Goal: Transaction & Acquisition: Purchase product/service

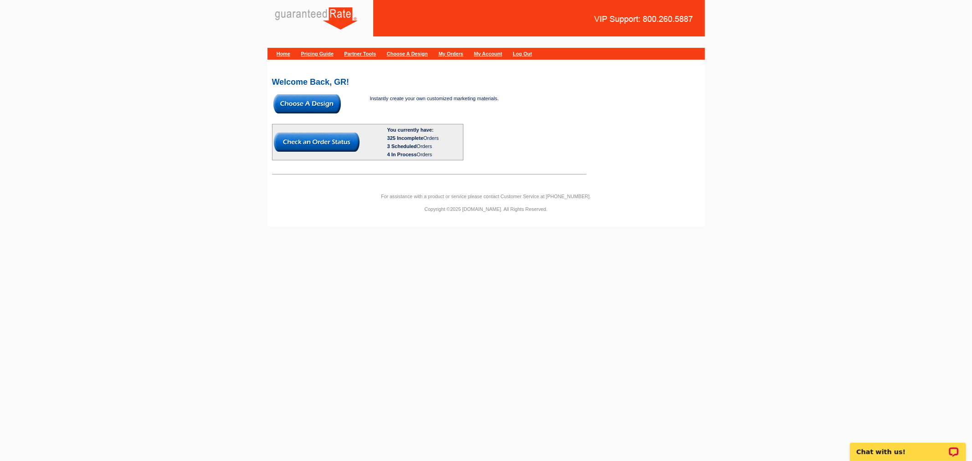
click at [290, 102] on img at bounding box center [306, 103] width 67 height 19
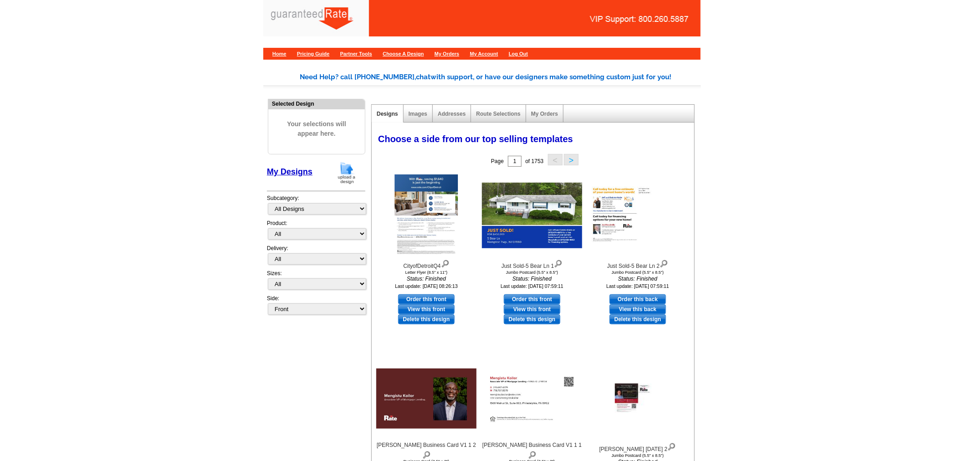
drag, startPoint x: 348, startPoint y: 170, endPoint x: 327, endPoint y: 184, distance: 24.4
click at [348, 170] on img at bounding box center [347, 172] width 24 height 23
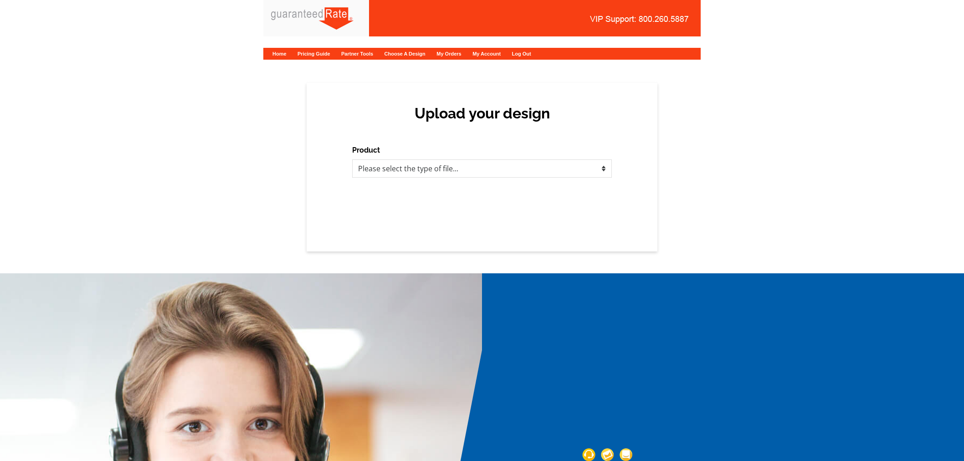
click at [456, 172] on select "Please select the type of file... Postcards Calendars Business Cards Letters an…" at bounding box center [482, 168] width 260 height 18
click at [435, 173] on select "Please select the type of file... Postcards Calendars Business Cards Letters an…" at bounding box center [482, 168] width 260 height 18
click at [523, 169] on select "Please select the type of file... Postcards Calendars Business Cards Letters an…" at bounding box center [482, 168] width 260 height 18
select select "1"
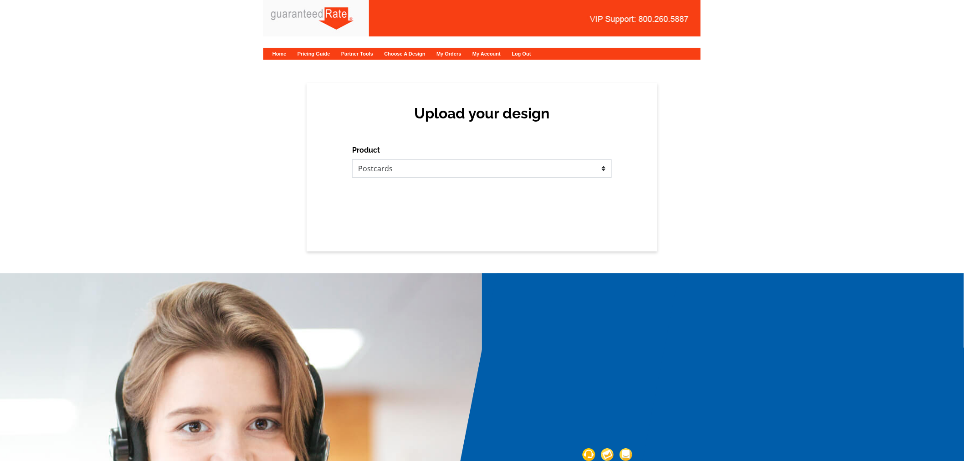
click at [352, 159] on select "Please select the type of file... Postcards Calendars Business Cards Letters an…" at bounding box center [482, 168] width 260 height 18
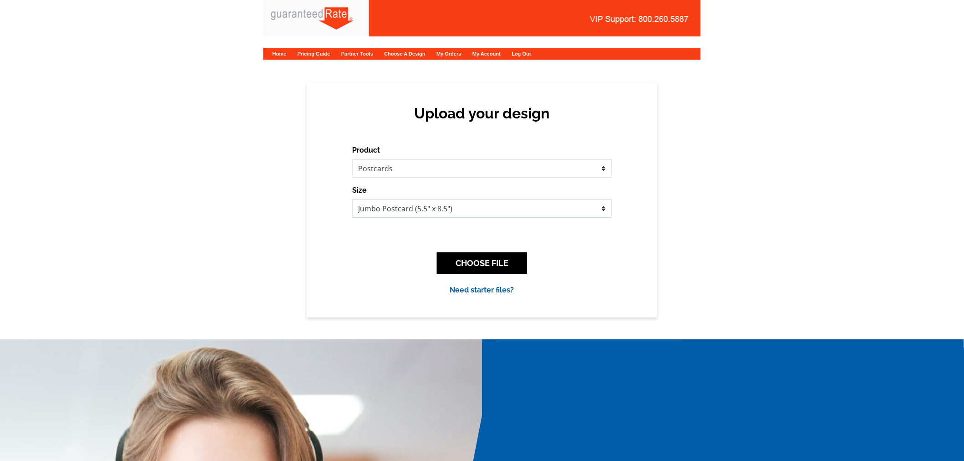
click at [471, 209] on select "Jumbo Postcard (5.5" x 8.5") Regular Postcard (4.25" x 5.6") Panoramic Postcard…" at bounding box center [482, 209] width 260 height 18
select select "1"
click at [352, 200] on select "Jumbo Postcard (5.5" x 8.5") Regular Postcard (4.25" x 5.6") Panoramic Postcard…" at bounding box center [482, 209] width 260 height 18
click at [491, 256] on button "CHOOSE FILE" at bounding box center [482, 262] width 90 height 21
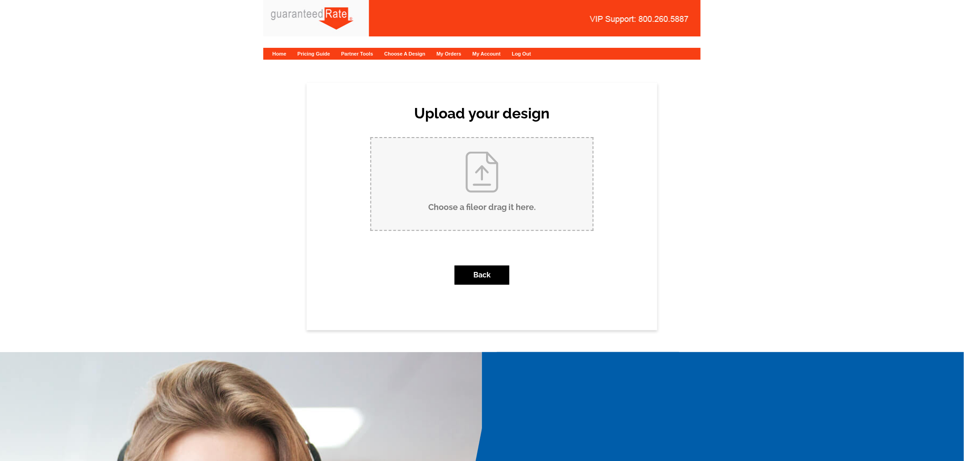
click at [553, 211] on input "Choose a file or drag it here ." at bounding box center [481, 184] width 221 height 92
type input "C:\fakepath\Ambler Postcard.pdf"
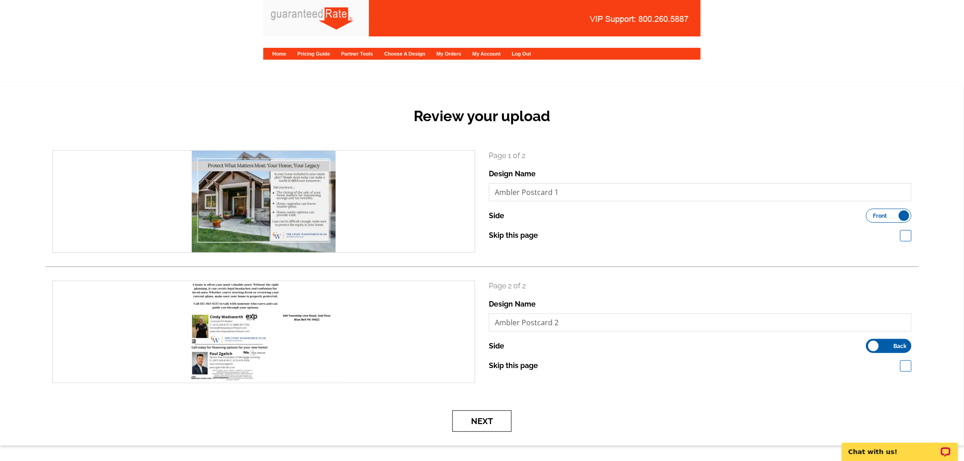
click at [486, 418] on button "Next" at bounding box center [481, 420] width 59 height 21
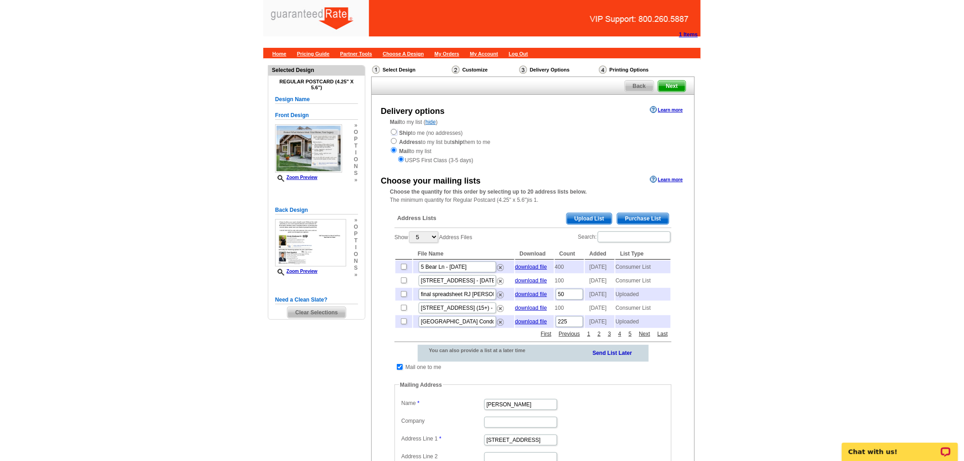
click at [394, 131] on input "radio" at bounding box center [394, 132] width 6 height 6
radio input "true"
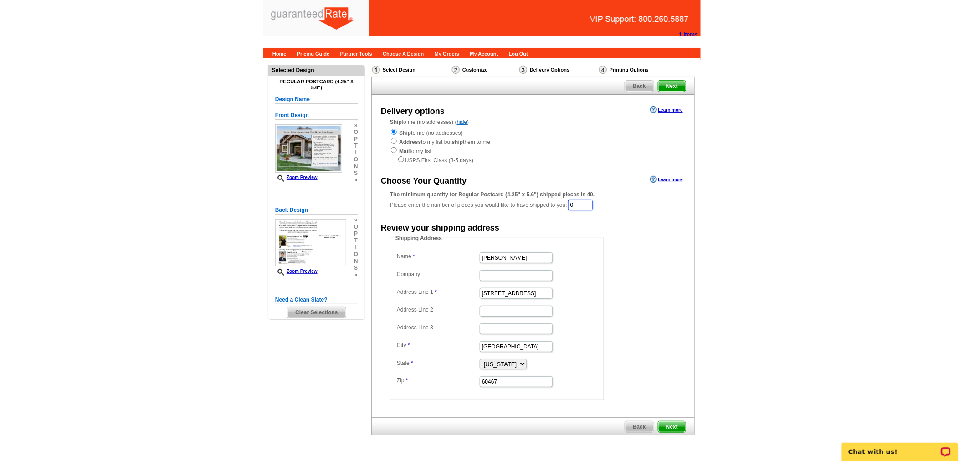
click at [591, 205] on input "0" at bounding box center [580, 205] width 25 height 11
type input "40"
drag, startPoint x: 520, startPoint y: 253, endPoint x: 429, endPoint y: 257, distance: 91.6
click at [429, 257] on dl "Name [PERSON_NAME] Company Address Line 1 [STREET_ADDRESS] Address Line 3 City …" at bounding box center [496, 320] width 205 height 138
type input "Cindy Wadsworth"
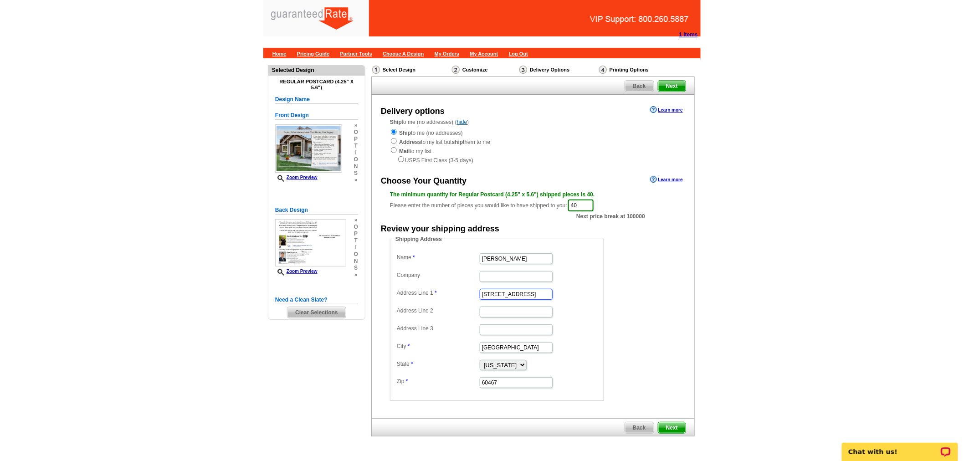
drag, startPoint x: 539, startPoint y: 289, endPoint x: 417, endPoint y: 279, distance: 122.0
click at [417, 279] on dl "Name Cindy Wadsworth Company Address Line 1 15812 S Wolf Road Address Line 2 Ad…" at bounding box center [496, 320] width 205 height 138
paste input "540 Township Line"
type input "540 Township Line Road"
click at [487, 307] on input "Address Line 2" at bounding box center [516, 312] width 73 height 11
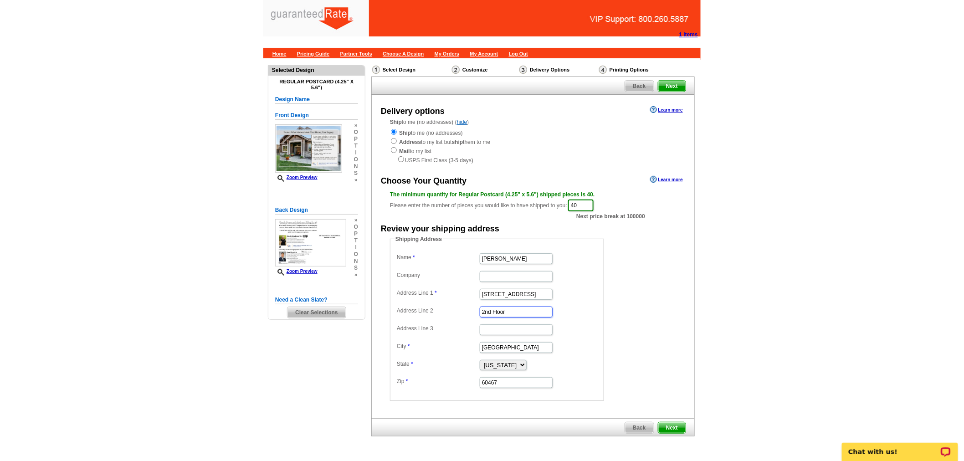
type input "2nd Floor"
drag, startPoint x: 529, startPoint y: 350, endPoint x: 449, endPoint y: 343, distance: 80.5
click at [449, 343] on dl "Name Cindy Wadsworth Company Address Line 1 540 Township Line Road Address Line…" at bounding box center [496, 320] width 205 height 138
type input "Blue Bell"
click at [527, 362] on select "Alabama Alaska Arizona Arkansas California Colorado Connecticut District of Col…" at bounding box center [503, 365] width 47 height 10
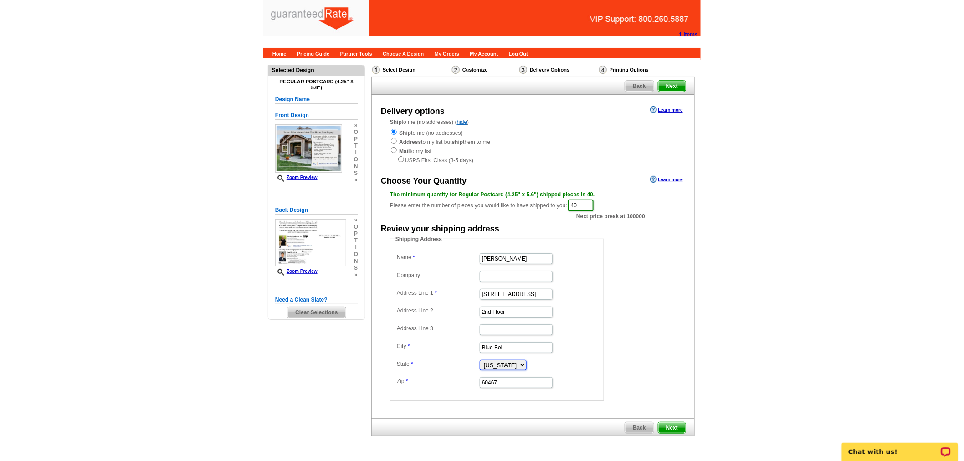
select select "PA"
click at [480, 360] on select "Alabama Alaska Arizona Arkansas California Colorado Connecticut District of Col…" at bounding box center [503, 365] width 47 height 10
drag, startPoint x: 522, startPoint y: 381, endPoint x: 441, endPoint y: 386, distance: 81.7
click at [441, 386] on dd "60467" at bounding box center [496, 382] width 205 height 14
paste input "19422"
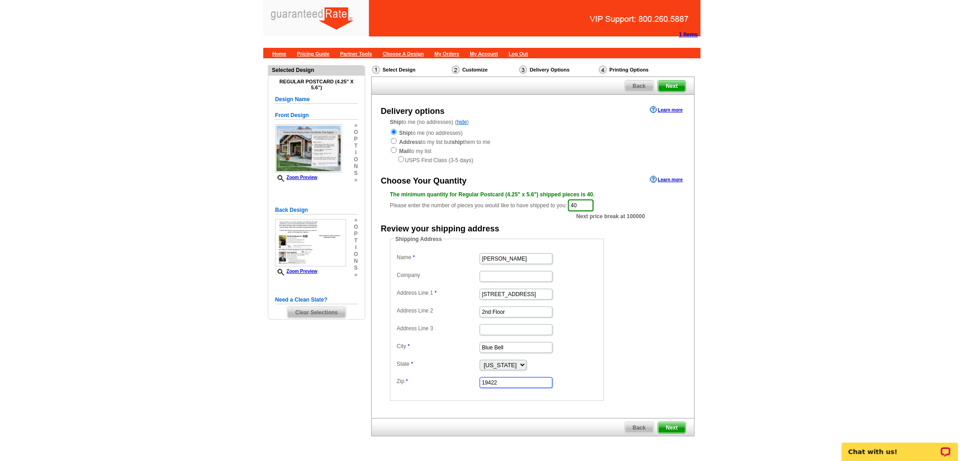
type input "19422"
click at [679, 423] on span "Next" at bounding box center [671, 427] width 27 height 11
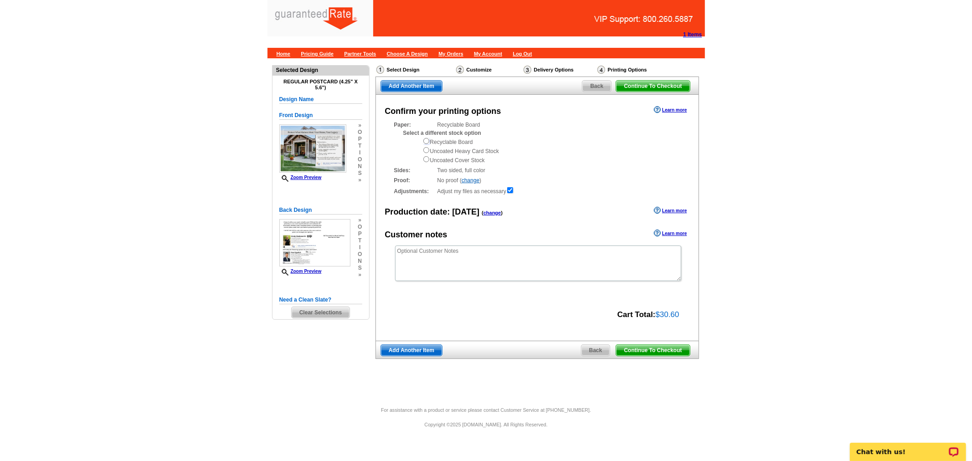
click at [426, 140] on input "radio" at bounding box center [426, 141] width 6 height 6
radio input "true"
click at [676, 350] on span "Continue To Checkout" at bounding box center [652, 350] width 73 height 11
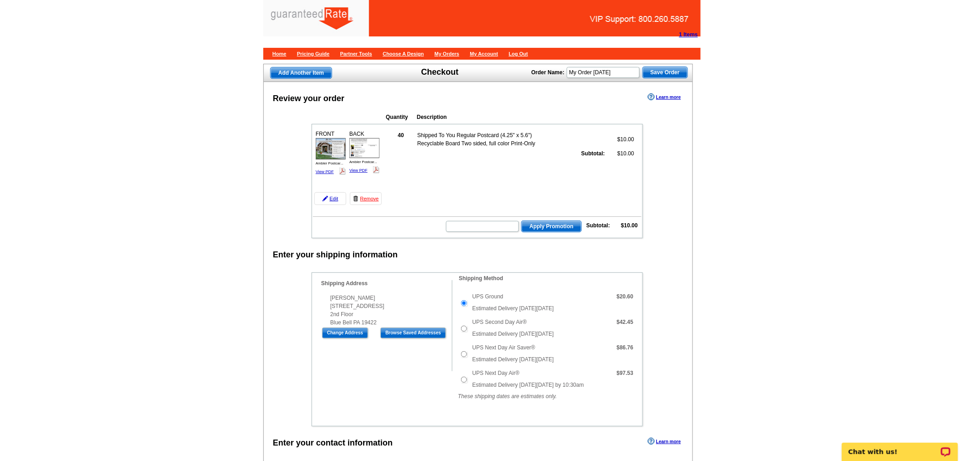
click at [374, 143] on img at bounding box center [364, 148] width 30 height 20
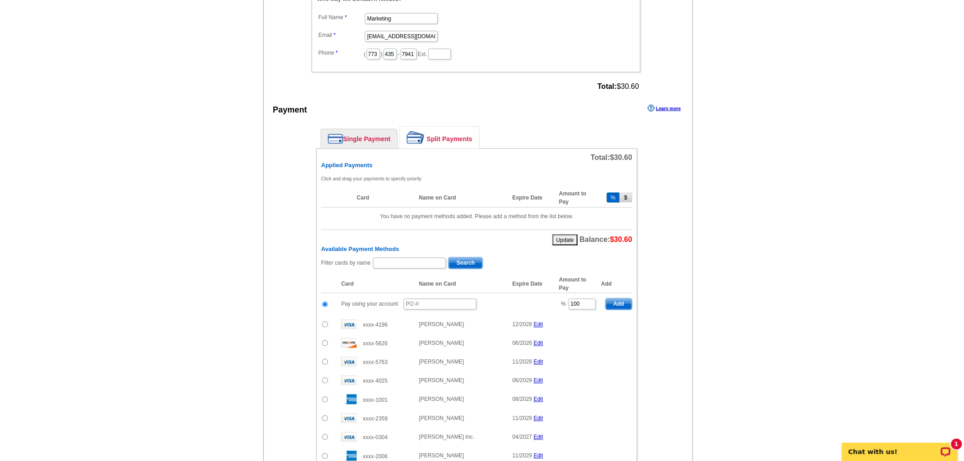
scroll to position [417, 0]
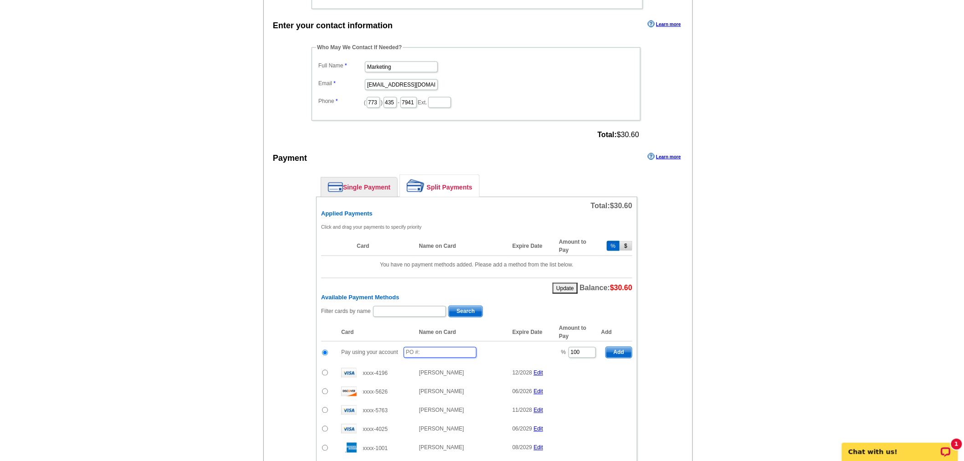
click at [447, 347] on input "text" at bounding box center [440, 352] width 73 height 11
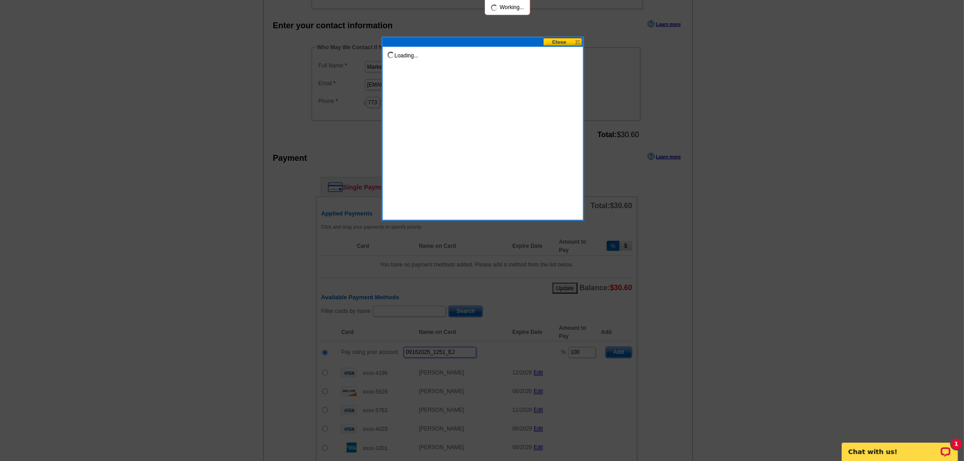
type input "09162025_1251_EJ"
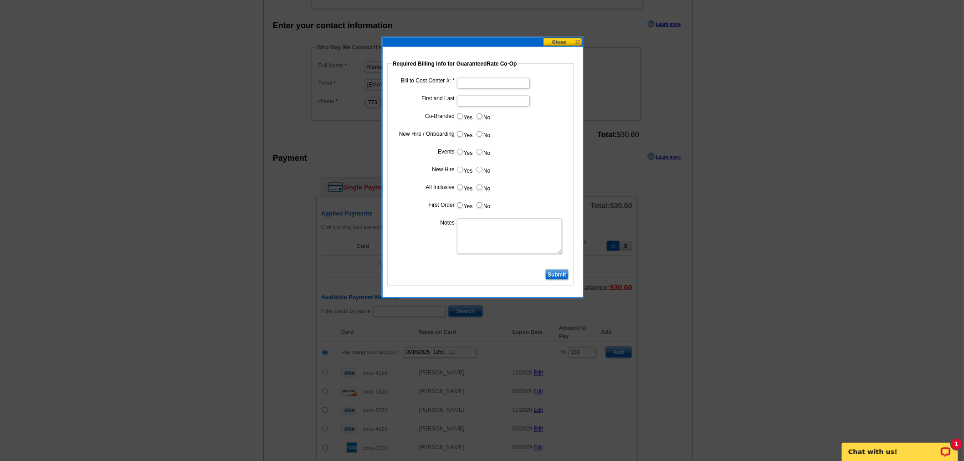
click at [483, 99] on input "First and Last" at bounding box center [493, 101] width 73 height 11
type input "Paul Zgalich"
click at [461, 114] on input "Yes" at bounding box center [460, 116] width 6 height 6
radio input "true"
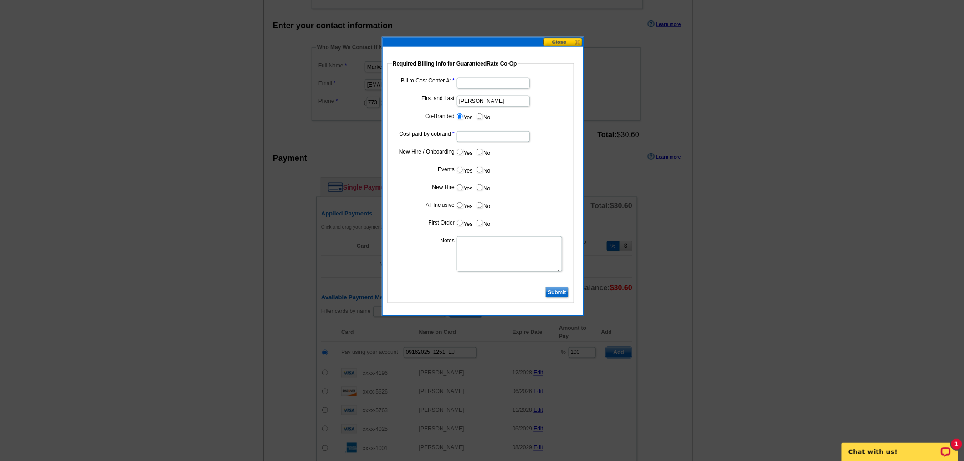
click at [479, 135] on input "Cost paid by cobrand" at bounding box center [493, 136] width 73 height 11
type input "50%"
click at [479, 150] on input "No" at bounding box center [479, 152] width 6 height 6
radio input "true"
click at [480, 170] on input "No" at bounding box center [479, 170] width 6 height 6
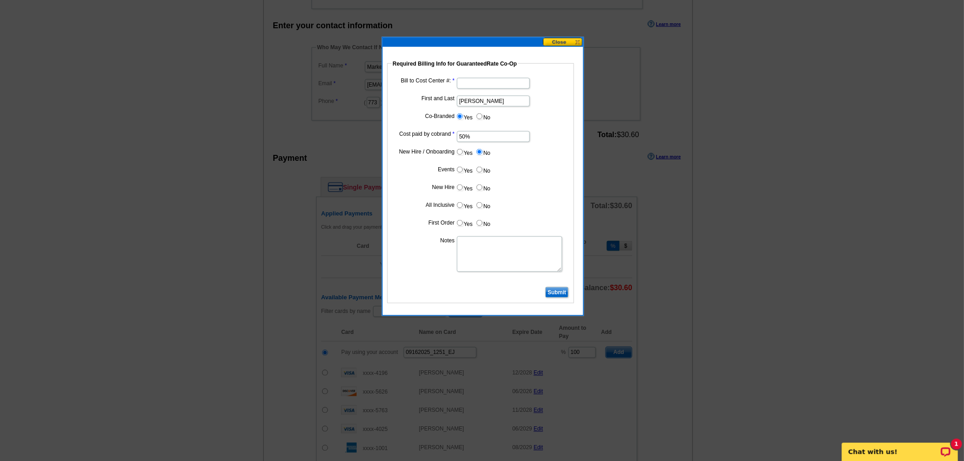
radio input "true"
click at [479, 184] on input "No" at bounding box center [479, 187] width 6 height 6
radio input "true"
click at [479, 203] on input "No" at bounding box center [479, 205] width 6 height 6
radio input "true"
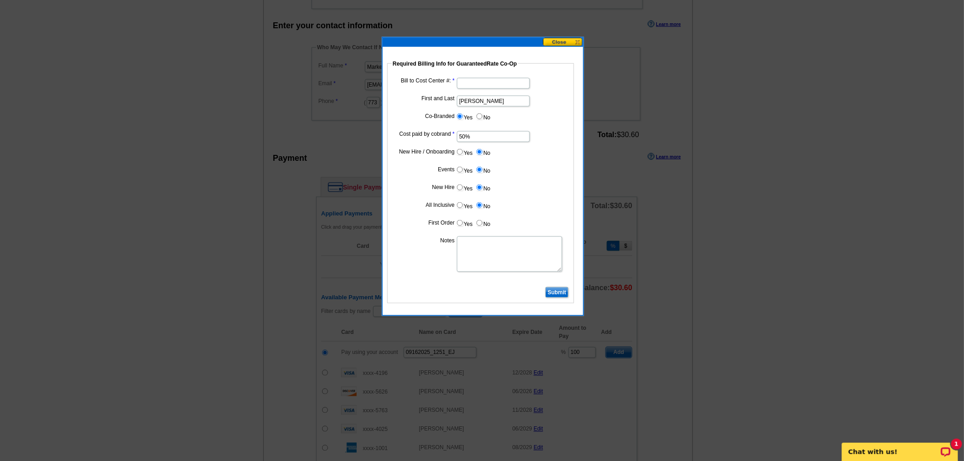
click at [479, 218] on label "No" at bounding box center [483, 223] width 15 height 10
click at [479, 220] on input "No" at bounding box center [479, 223] width 6 height 6
radio input "true"
click at [513, 81] on input "Bill to Cost Center #:" at bounding box center [493, 83] width 73 height 11
type input "1241"
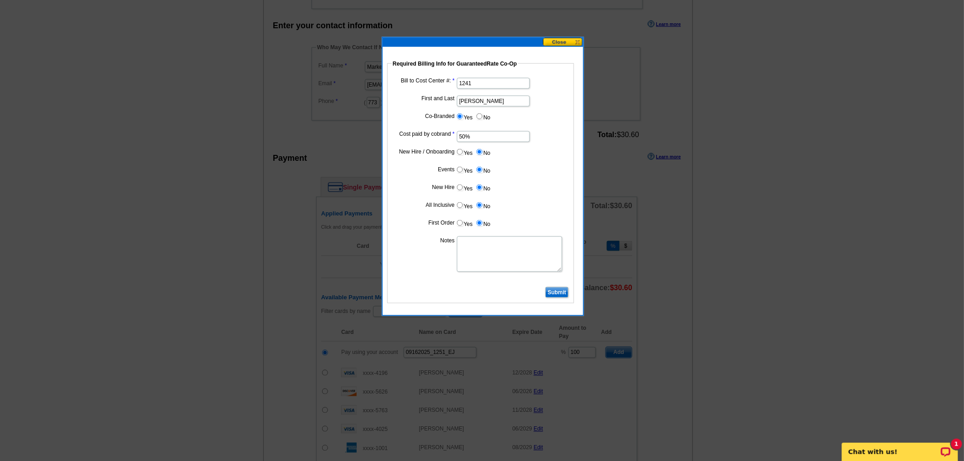
click at [502, 245] on textarea "Notes" at bounding box center [509, 254] width 105 height 36
type textarea "i"
type textarea "Bill 50% to VP Paul Zgalich CC: 1241"
click at [563, 287] on input "Submit" at bounding box center [556, 292] width 23 height 11
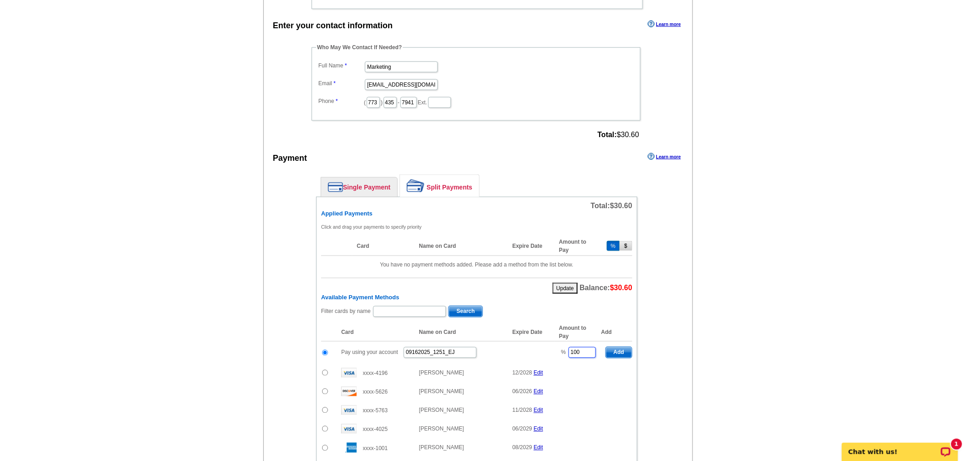
drag, startPoint x: 579, startPoint y: 343, endPoint x: 527, endPoint y: 335, distance: 53.0
click at [527, 335] on table "Card Name on Card Expire Date Amount to Pay Add Pay using your account 09162025…" at bounding box center [476, 437] width 311 height 227
type input "50"
click at [618, 347] on span "Add" at bounding box center [619, 352] width 26 height 11
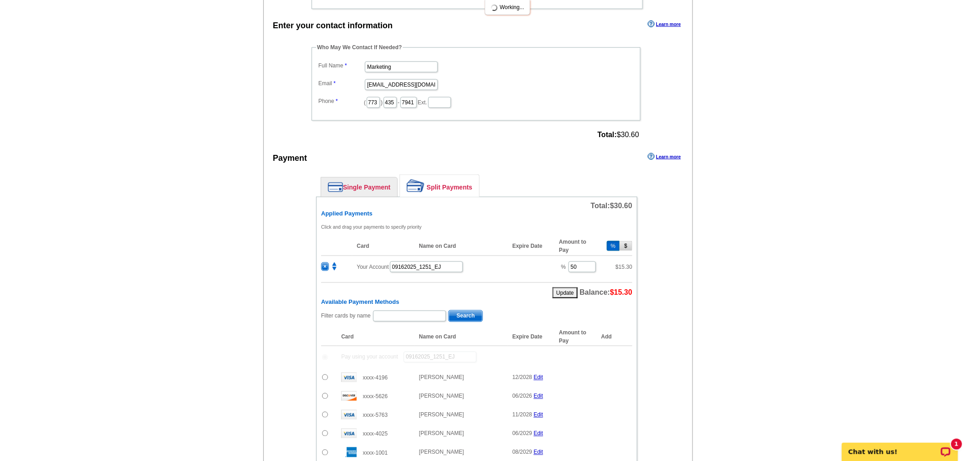
radio input "false"
click at [412, 311] on input "text" at bounding box center [409, 316] width 73 height 11
type input "wadsworth"
click at [459, 313] on span "Search" at bounding box center [466, 316] width 34 height 11
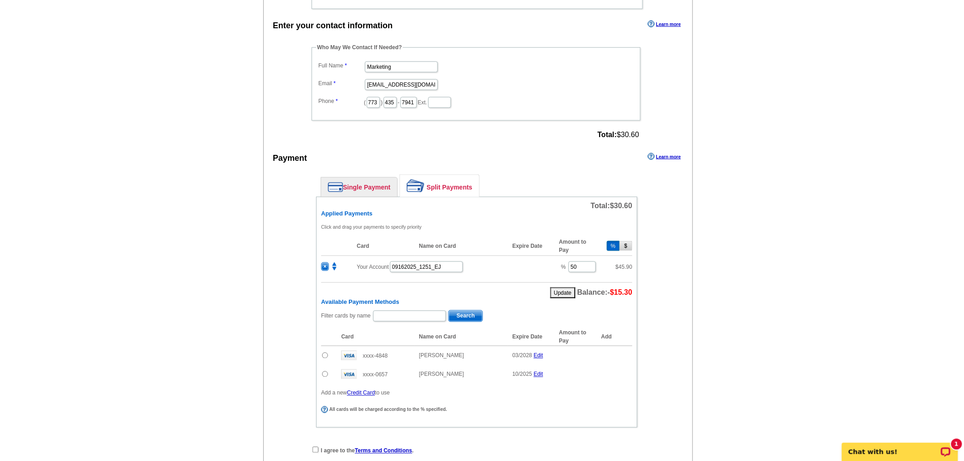
click at [326, 353] on input "radio" at bounding box center [325, 356] width 6 height 6
radio input "true"
click at [573, 353] on input "-50" at bounding box center [581, 357] width 27 height 11
click at [617, 354] on span "Add" at bounding box center [619, 357] width 26 height 11
type input "-50"
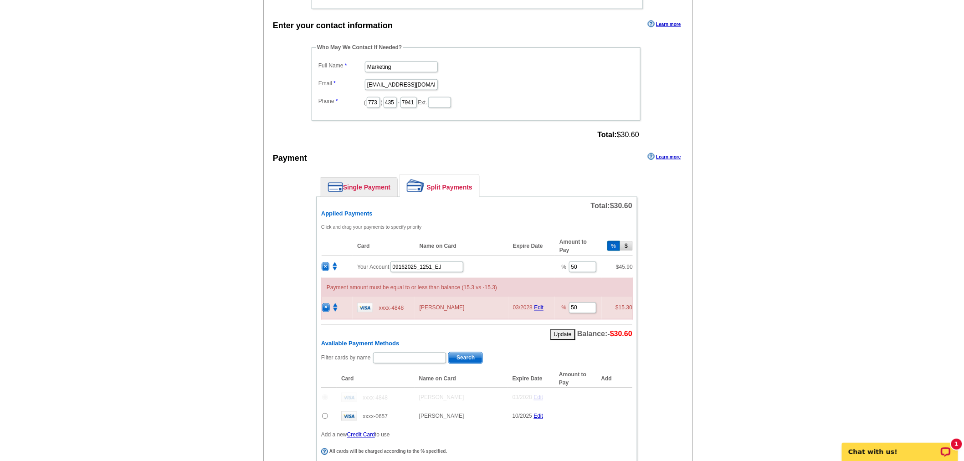
radio input "false"
click at [581, 266] on input "50" at bounding box center [582, 266] width 27 height 11
click at [471, 315] on div "Applied Payments Click and drag your payments to specify priority Card Name on …" at bounding box center [476, 275] width 311 height 130
click at [579, 263] on input "50" at bounding box center [582, 266] width 27 height 11
type input "5"
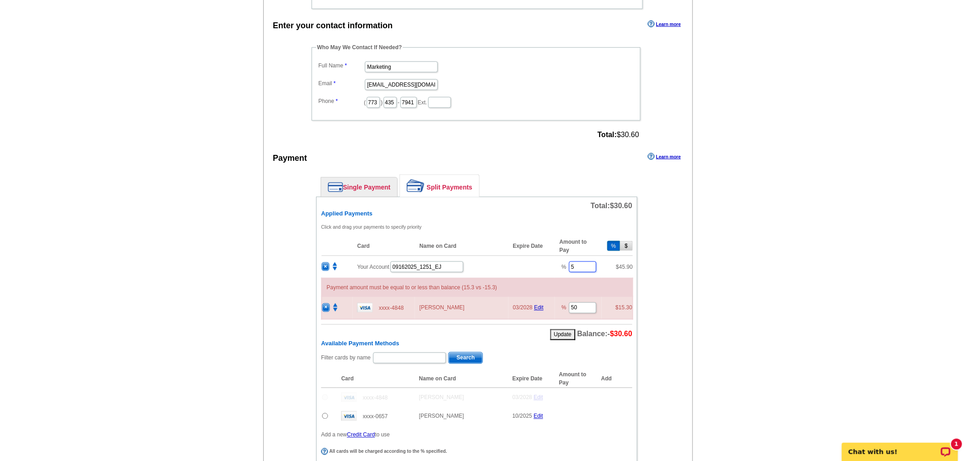
type input "50"
click at [566, 329] on button "Update" at bounding box center [562, 334] width 25 height 11
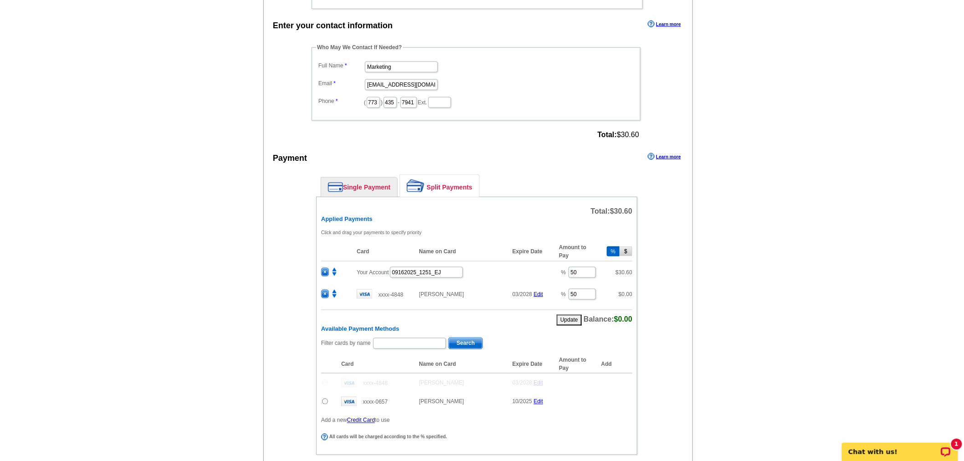
click at [627, 250] on button "$" at bounding box center [625, 251] width 13 height 10
type input "30.60"
type input "0.00"
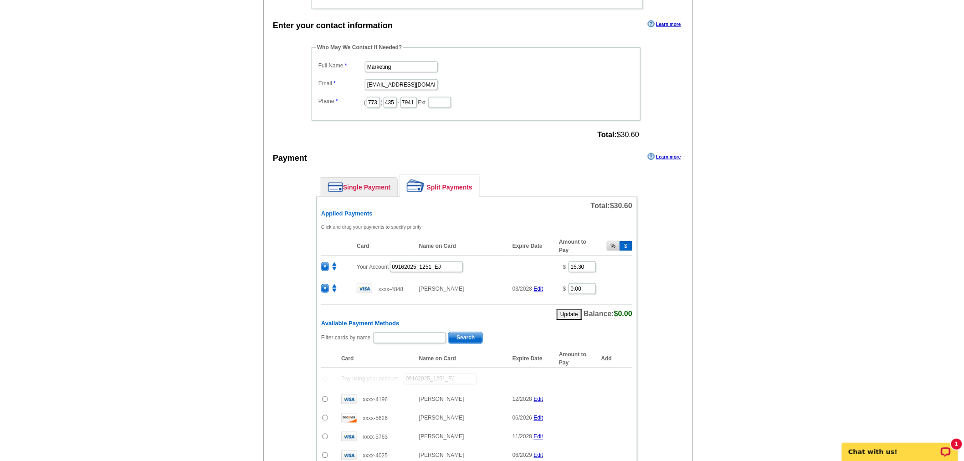
click at [615, 244] on button "%" at bounding box center [613, 246] width 13 height 10
type input "50"
type input "0"
click at [587, 263] on input "50" at bounding box center [581, 266] width 27 height 11
click at [563, 278] on td "% 0" at bounding box center [577, 289] width 46 height 22
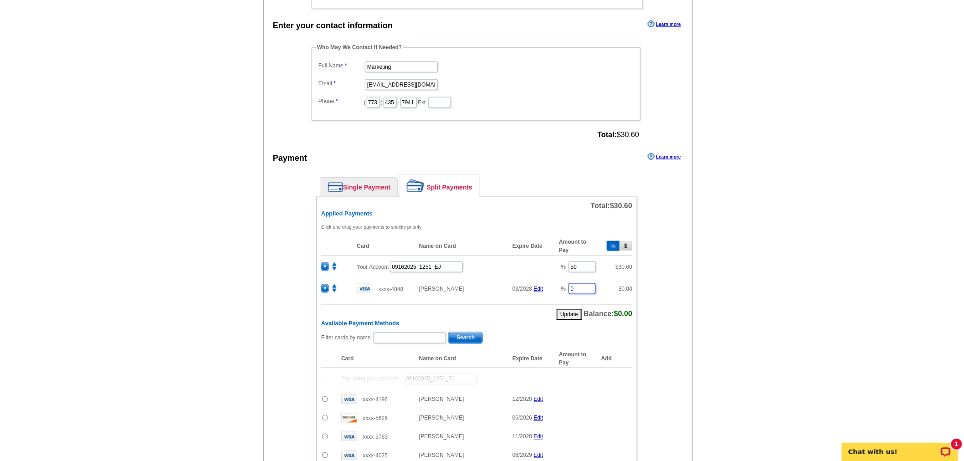
click at [582, 286] on input "0" at bounding box center [581, 288] width 27 height 11
type input "50"
click at [564, 309] on button "Update" at bounding box center [569, 314] width 25 height 11
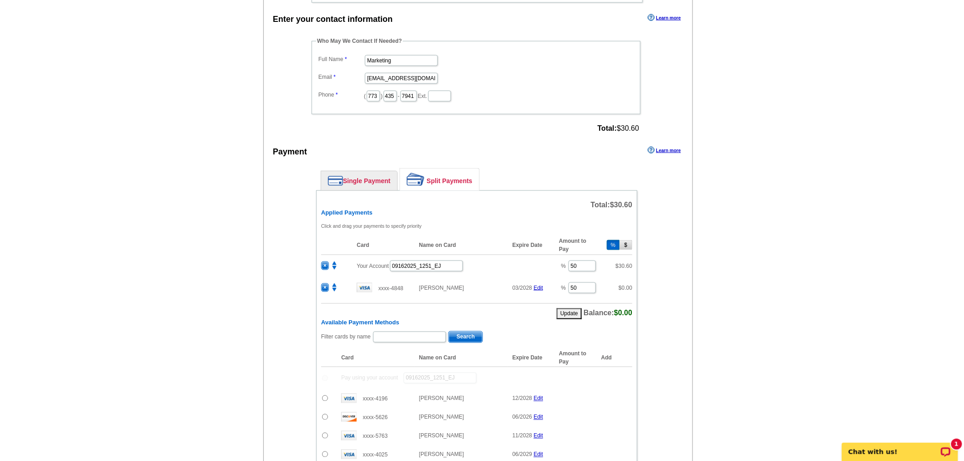
scroll to position [420, 0]
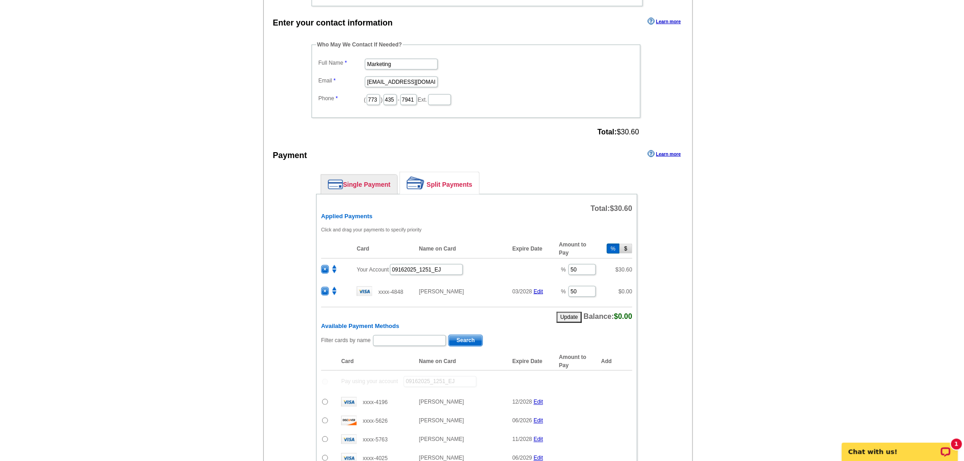
click at [373, 183] on link "Single Payment" at bounding box center [359, 184] width 76 height 19
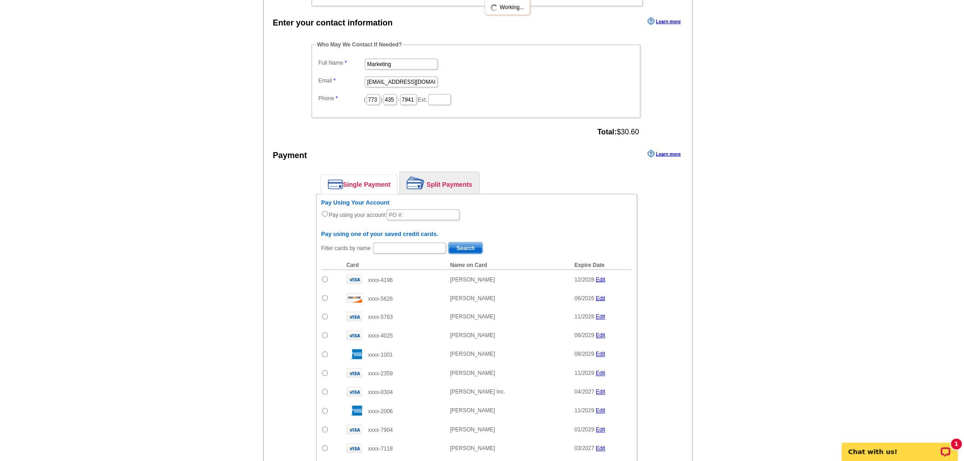
click at [450, 186] on link "Split Payments" at bounding box center [439, 183] width 79 height 22
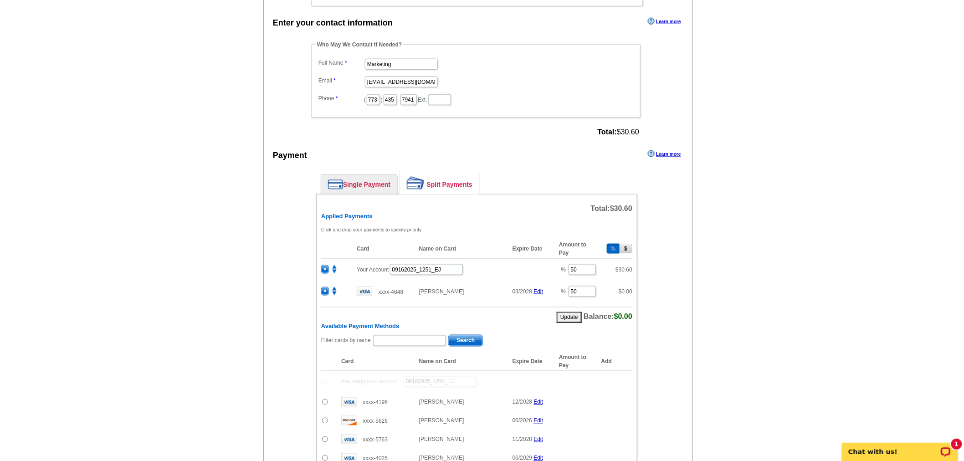
click at [324, 266] on span "×" at bounding box center [325, 270] width 7 height 8
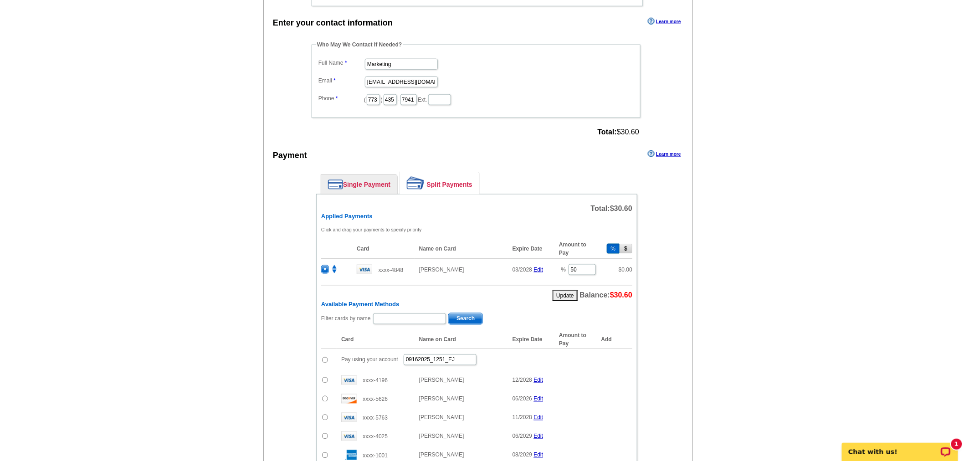
click at [573, 290] on button "Update" at bounding box center [565, 295] width 25 height 11
type input "50"
click at [457, 356] on input "09162025_1251_EJ" at bounding box center [440, 359] width 73 height 11
click at [617, 357] on span "Add" at bounding box center [619, 359] width 26 height 11
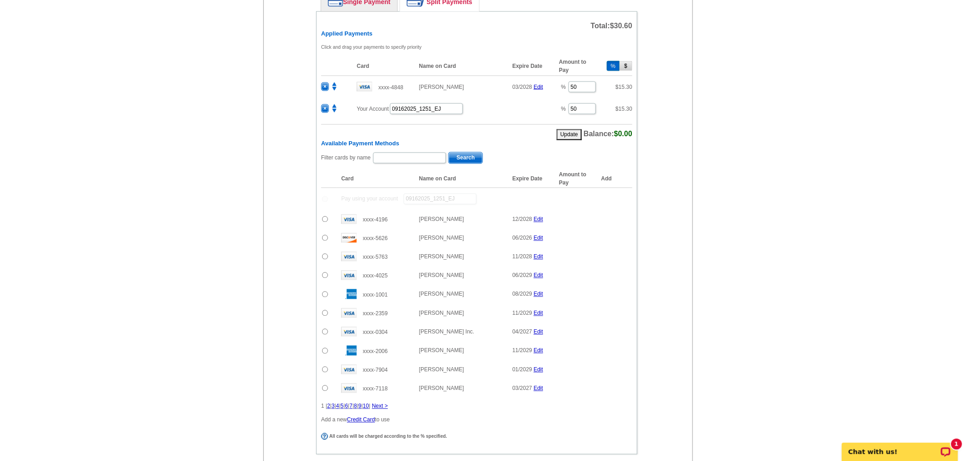
scroll to position [735, 0]
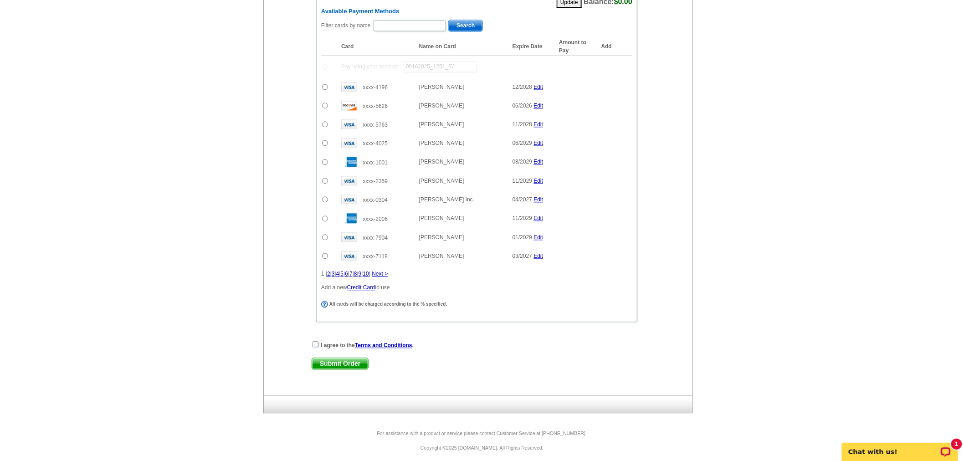
click at [315, 341] on input "checkbox" at bounding box center [315, 344] width 6 height 6
checkbox input "true"
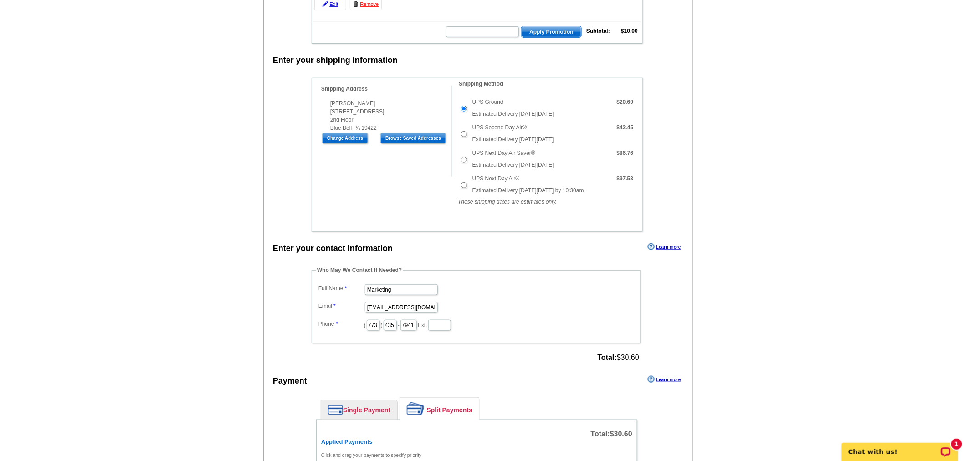
scroll to position [196, 0]
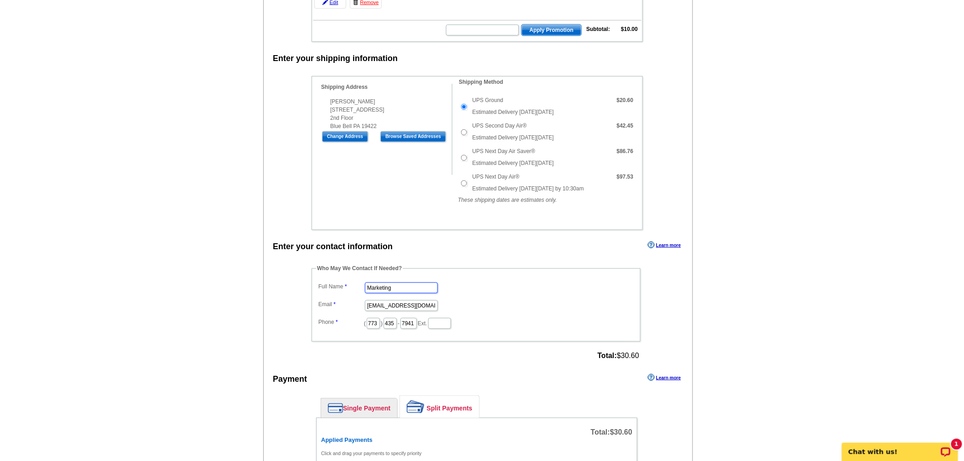
drag, startPoint x: 416, startPoint y: 284, endPoint x: 256, endPoint y: 259, distance: 161.4
click at [256, 259] on main "Add Another Item Checkout Order Name: My Order 2025-09-16 Save Order Review you…" at bounding box center [482, 415] width 964 height 1106
type input "[PERSON_NAME]"
drag, startPoint x: 367, startPoint y: 299, endPoint x: 518, endPoint y: 304, distance: 150.8
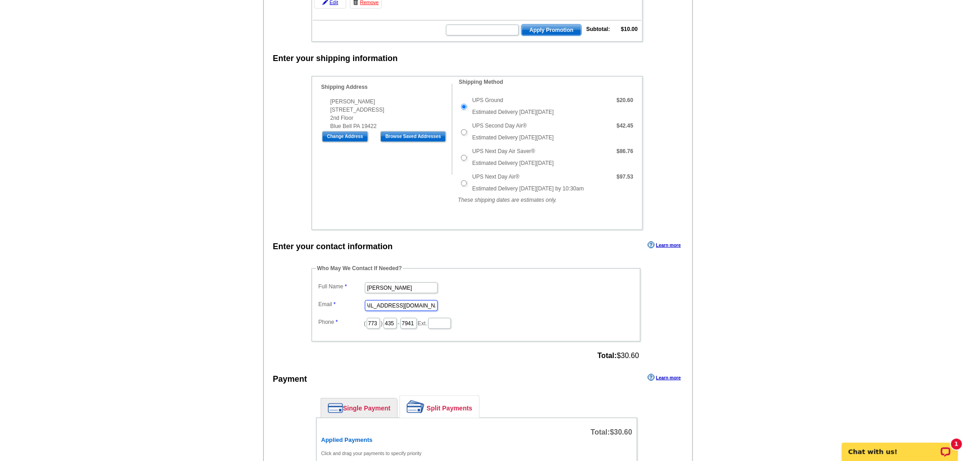
click at [518, 304] on dd "marketing@guaranteedrate.com" at bounding box center [476, 305] width 320 height 14
type input "[EMAIL_ADDRESS][PERSON_NAME][DOMAIN_NAME]"
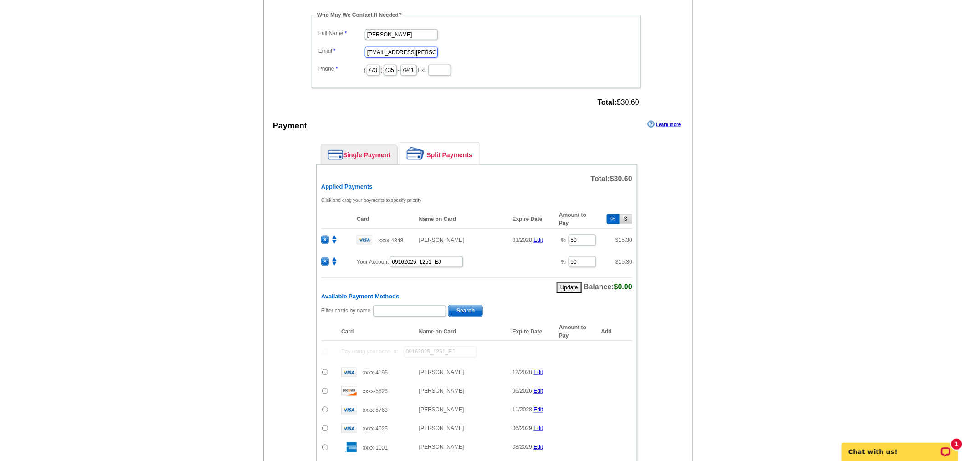
scroll to position [735, 0]
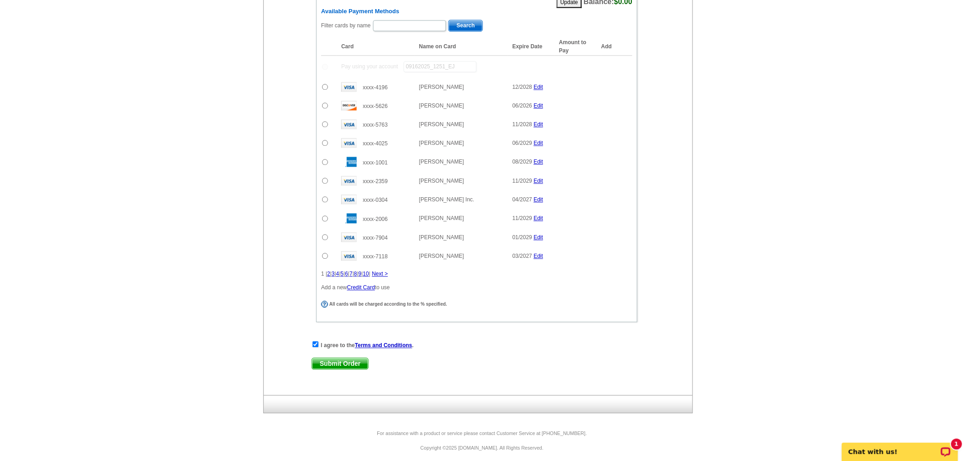
click at [358, 363] on span "Submit Order" at bounding box center [340, 363] width 56 height 11
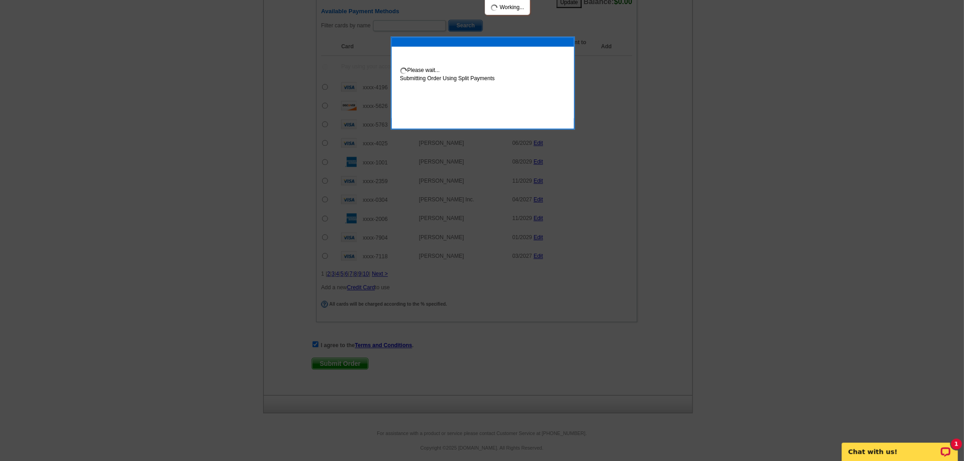
scroll to position [781, 0]
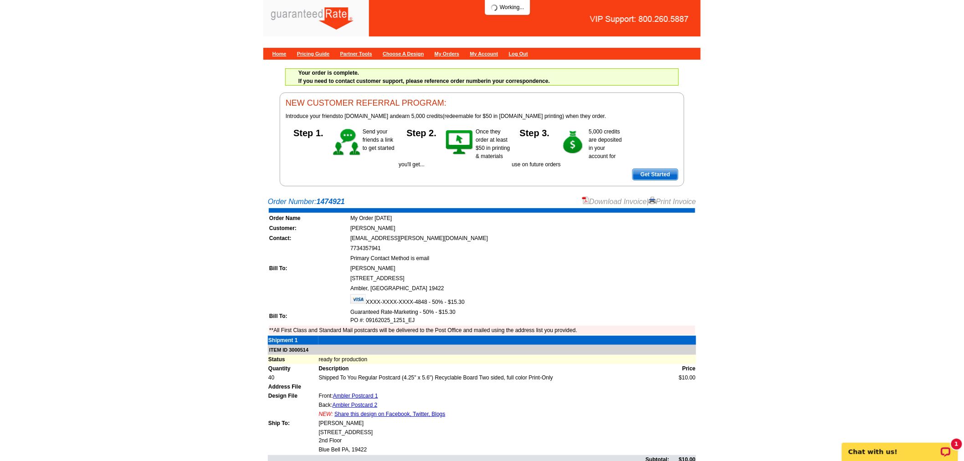
click at [604, 198] on link "Download Invoice" at bounding box center [614, 202] width 65 height 8
